Goal: Find specific page/section: Find specific page/section

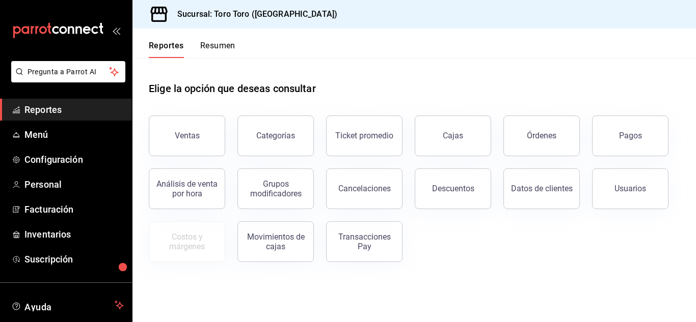
scroll to position [62, 0]
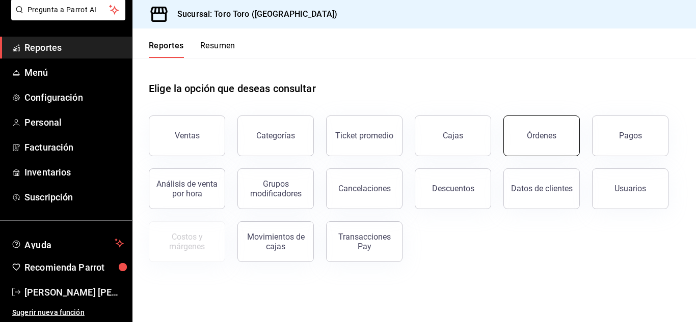
click at [545, 122] on button "Órdenes" at bounding box center [541, 136] width 76 height 41
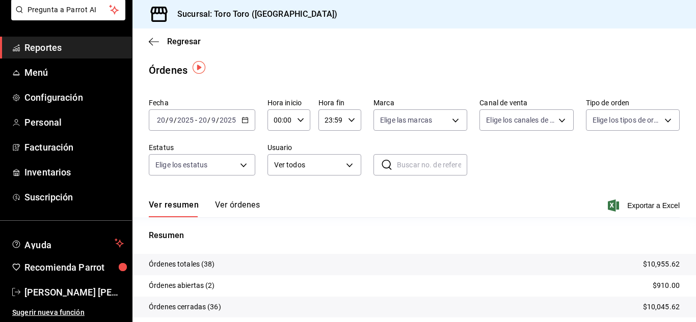
scroll to position [51, 0]
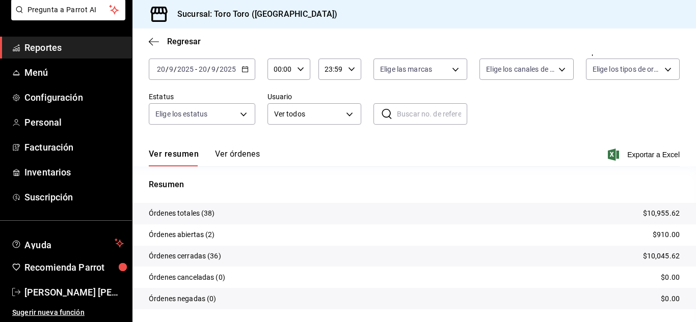
click at [32, 45] on span "Reportes" at bounding box center [73, 48] width 99 height 14
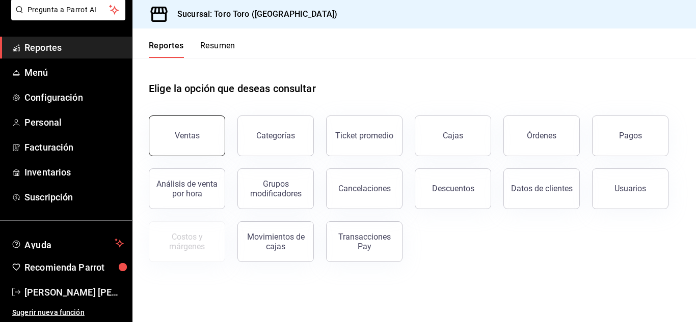
click at [198, 139] on div "Ventas" at bounding box center [187, 136] width 25 height 10
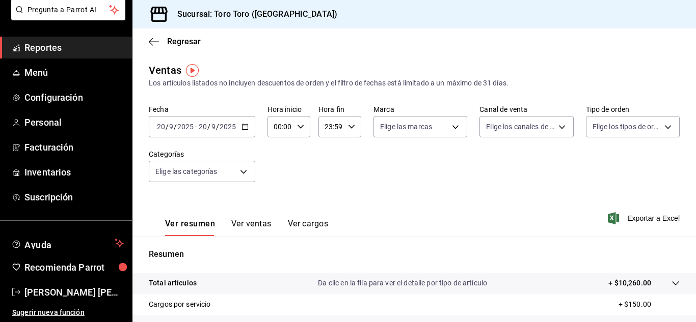
click at [315, 228] on button "Ver cargos" at bounding box center [308, 227] width 41 height 17
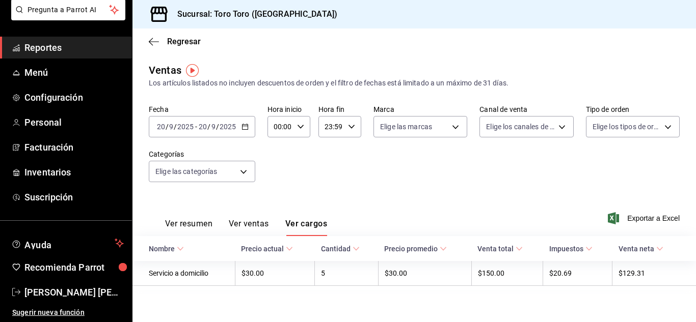
click at [57, 39] on link "Reportes" at bounding box center [66, 48] width 132 height 22
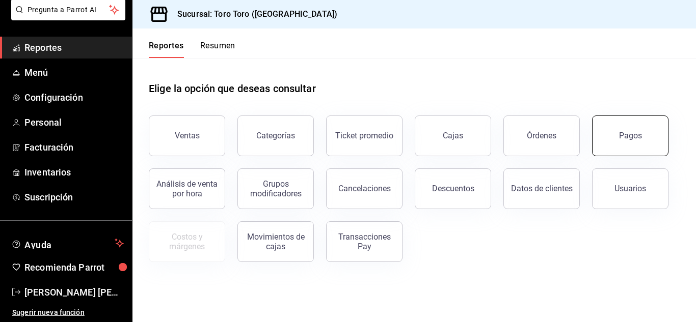
click at [627, 135] on div "Pagos" at bounding box center [630, 136] width 23 height 10
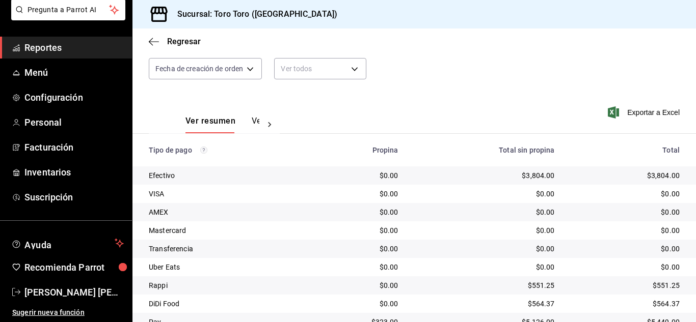
scroll to position [44, 0]
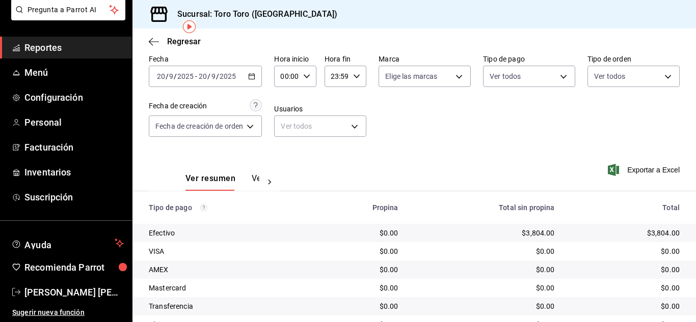
click at [252, 77] on icon "button" at bounding box center [251, 76] width 7 height 7
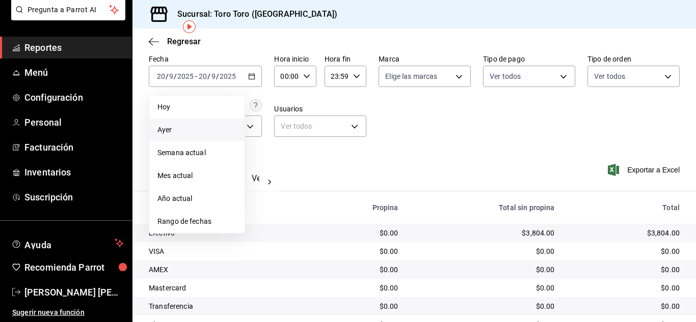
click at [169, 130] on span "Ayer" at bounding box center [196, 130] width 79 height 11
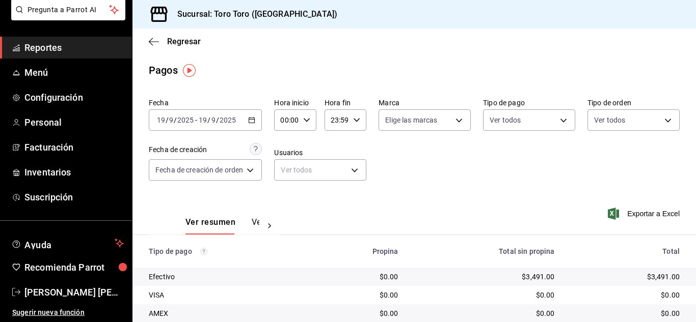
click at [249, 120] on icon "button" at bounding box center [251, 120] width 7 height 7
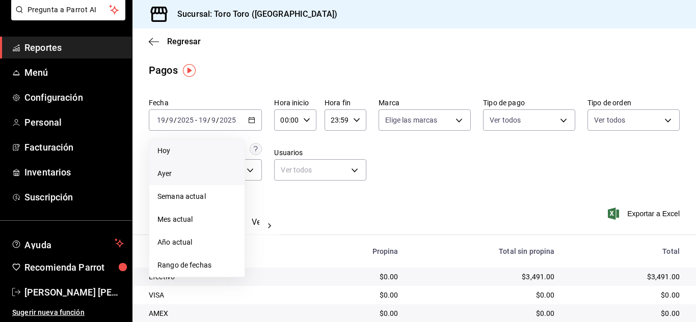
click at [209, 148] on span "Hoy" at bounding box center [196, 151] width 79 height 11
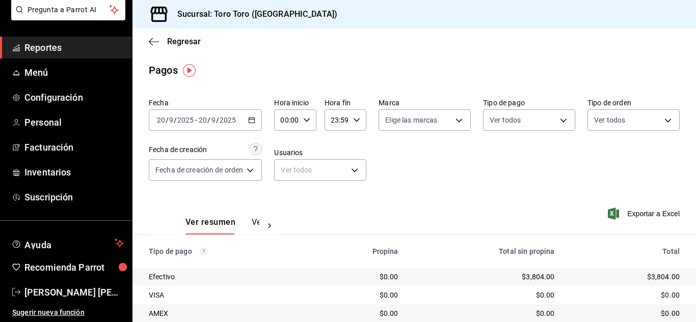
click at [80, 55] on link "Reportes" at bounding box center [66, 48] width 132 height 22
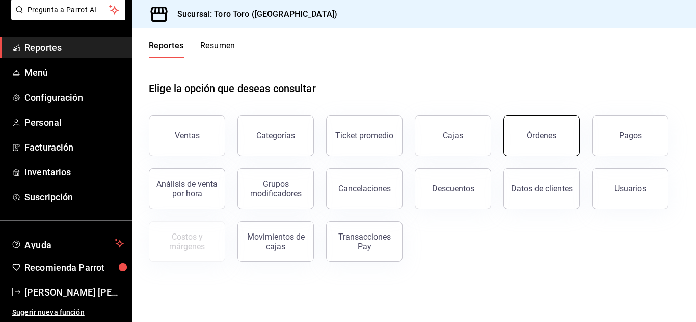
click at [565, 137] on button "Órdenes" at bounding box center [541, 136] width 76 height 41
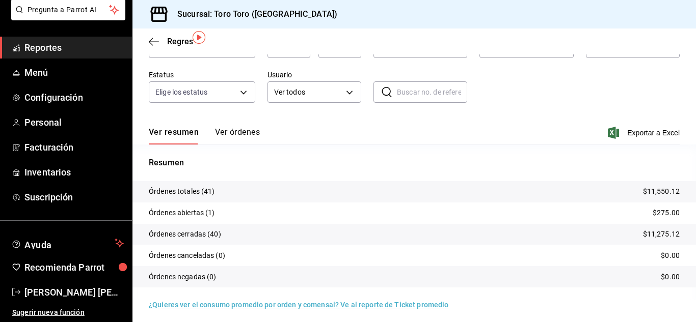
scroll to position [77, 0]
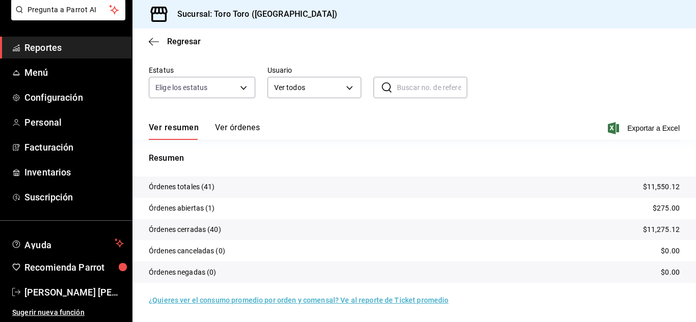
click at [59, 56] on link "Reportes" at bounding box center [66, 48] width 132 height 22
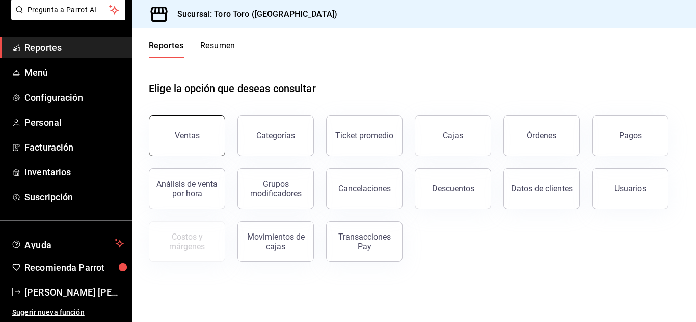
click at [186, 146] on button "Ventas" at bounding box center [187, 136] width 76 height 41
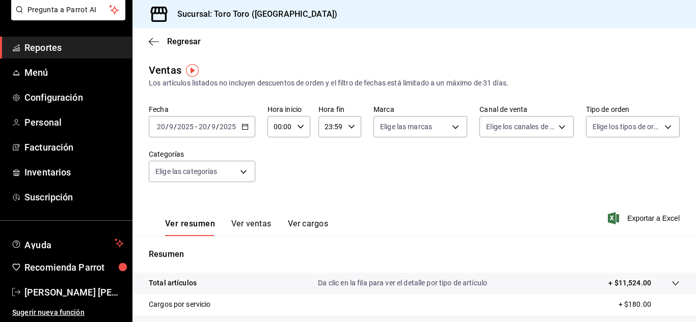
click at [296, 226] on button "Ver cargos" at bounding box center [308, 227] width 41 height 17
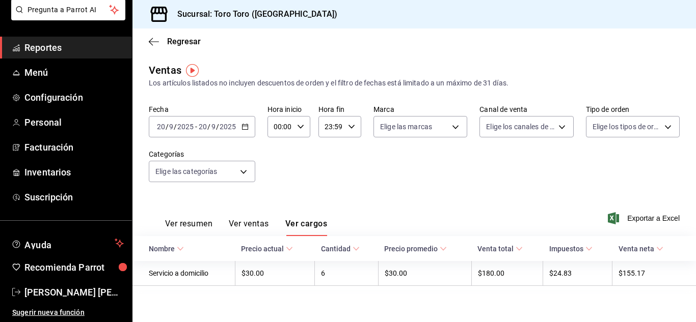
click at [41, 42] on span "Reportes" at bounding box center [73, 48] width 99 height 14
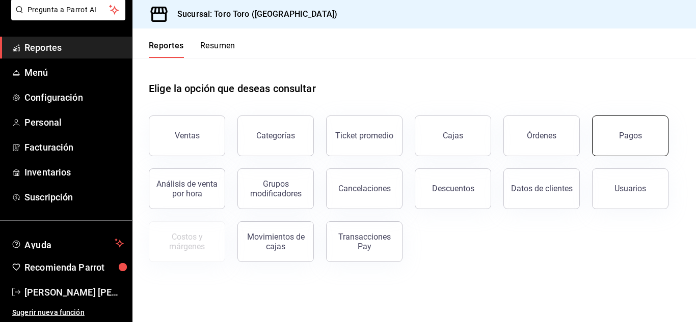
click at [607, 135] on button "Pagos" at bounding box center [630, 136] width 76 height 41
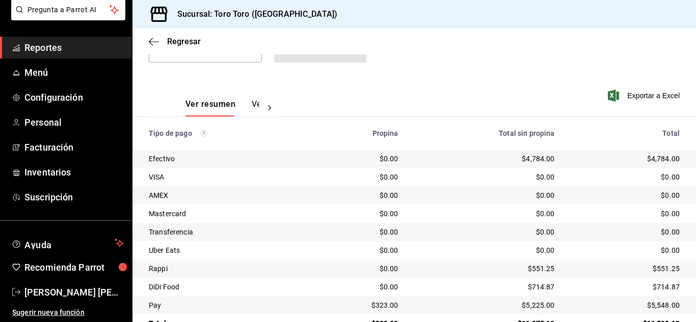
scroll to position [146, 0]
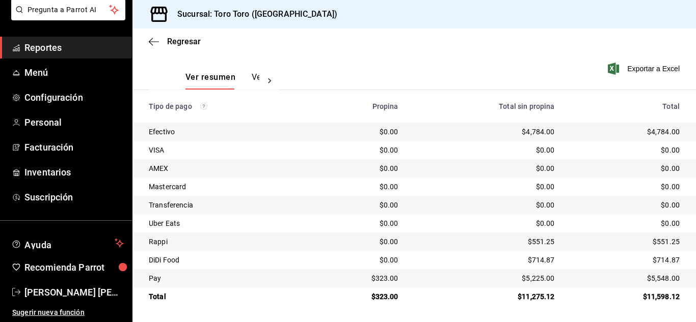
drag, startPoint x: 35, startPoint y: 42, endPoint x: 46, endPoint y: 40, distance: 11.0
click at [35, 42] on span "Reportes" at bounding box center [73, 48] width 99 height 14
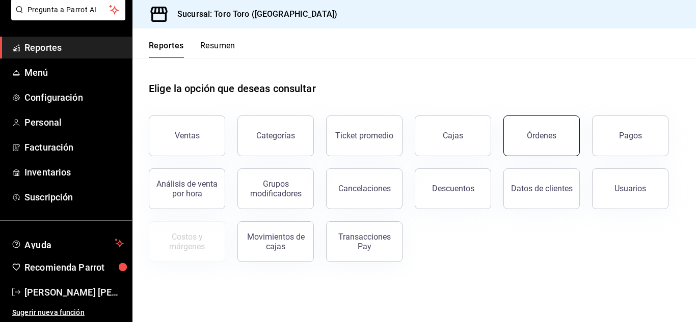
click at [548, 137] on div "Órdenes" at bounding box center [542, 136] width 30 height 10
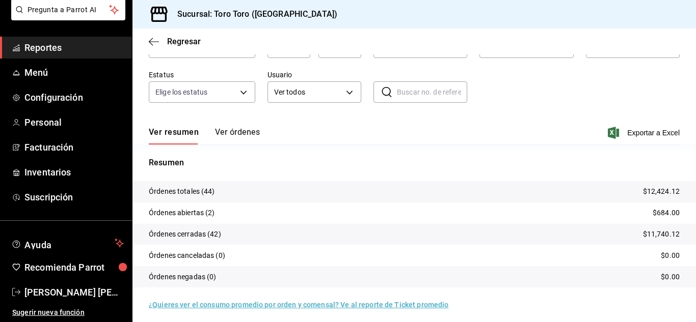
scroll to position [77, 0]
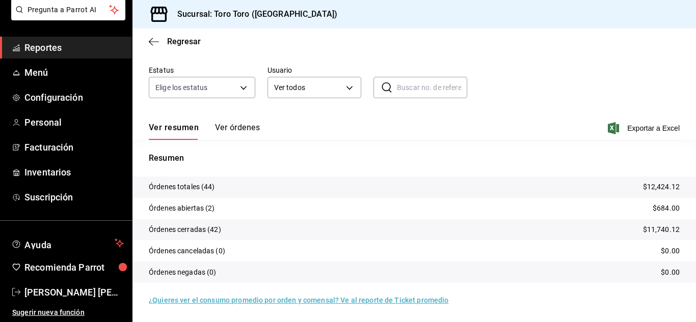
click at [73, 46] on span "Reportes" at bounding box center [73, 48] width 99 height 14
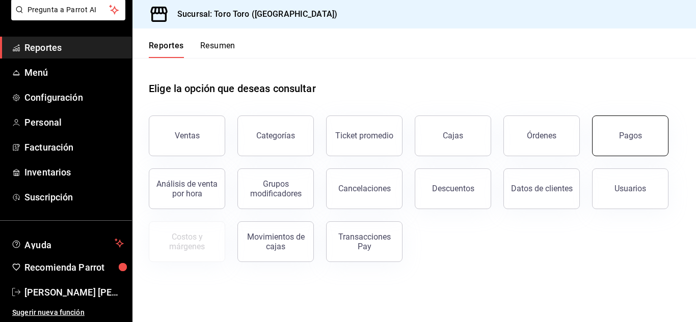
click at [630, 138] on div "Pagos" at bounding box center [630, 136] width 23 height 10
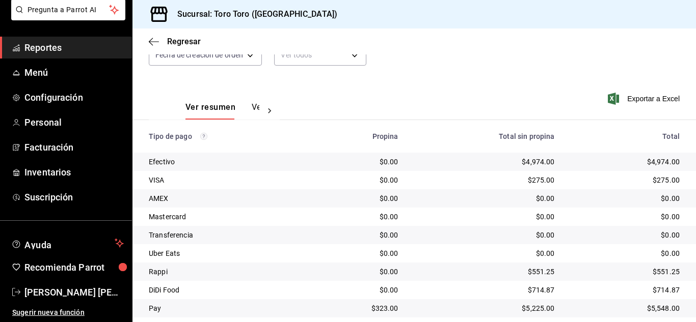
scroll to position [146, 0]
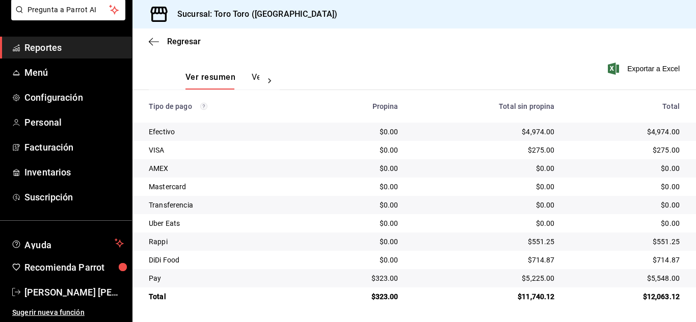
click at [68, 42] on span "Reportes" at bounding box center [73, 48] width 99 height 14
